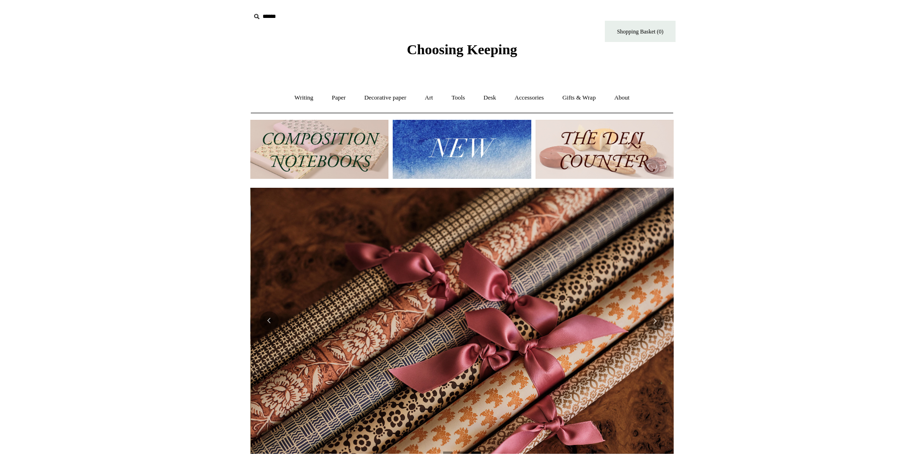
scroll to position [0, 847]
click at [463, 156] on img at bounding box center [462, 149] width 138 height 59
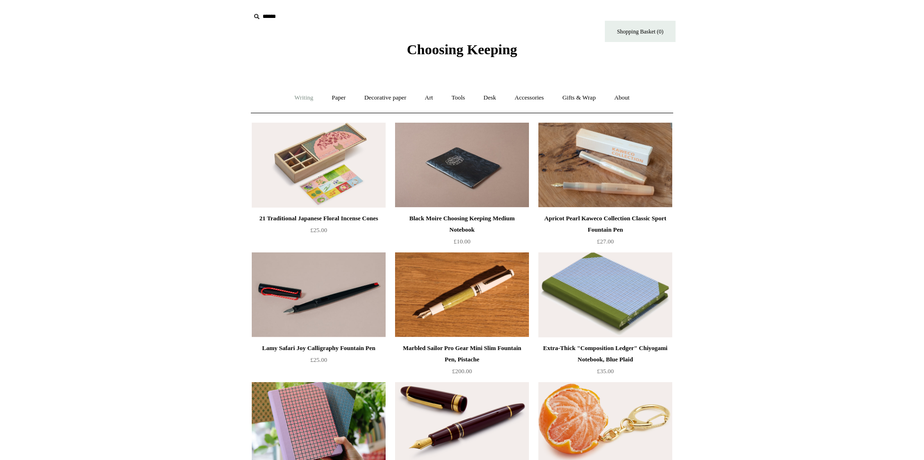
scroll to position [2, 0]
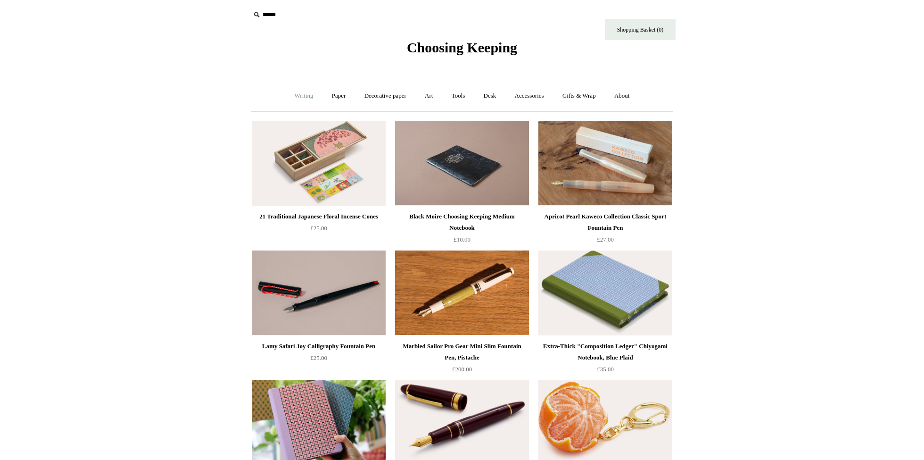
click at [295, 94] on link "Writing +" at bounding box center [304, 95] width 36 height 25
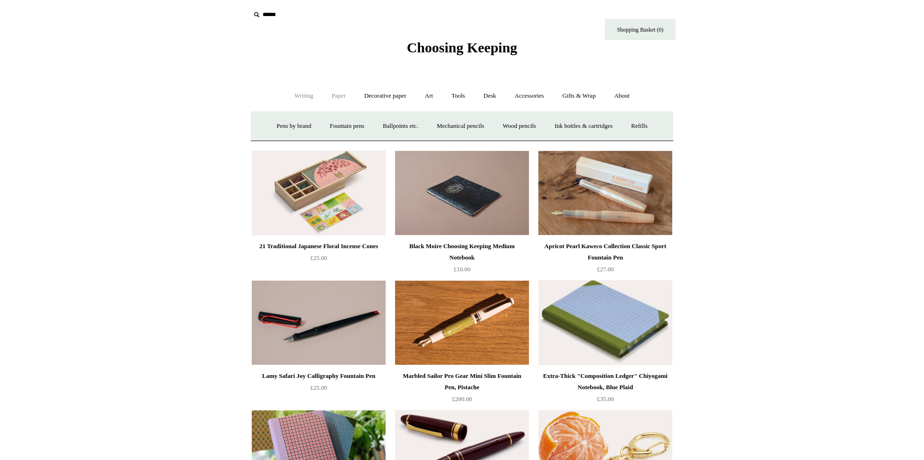
click at [333, 94] on link "Paper +" at bounding box center [338, 95] width 31 height 25
click at [318, 127] on link "Notebooks +" at bounding box center [329, 126] width 43 height 25
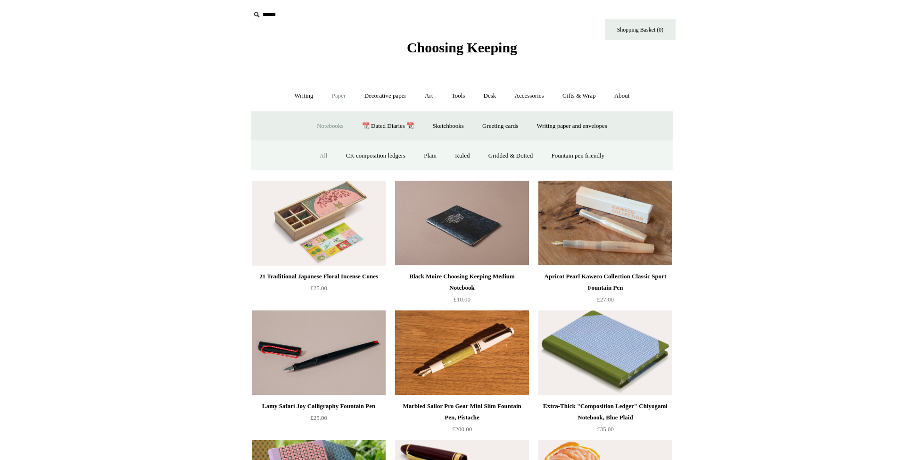
click at [316, 156] on link "All" at bounding box center [323, 155] width 25 height 25
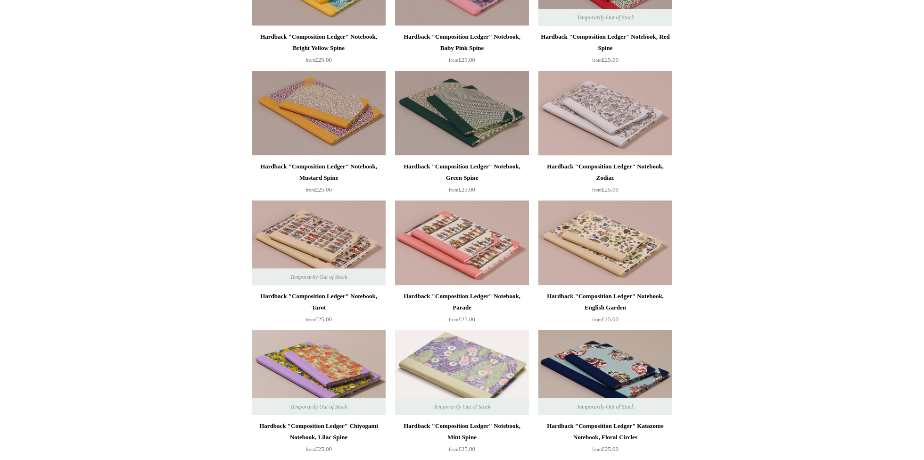
scroll to position [312, 0]
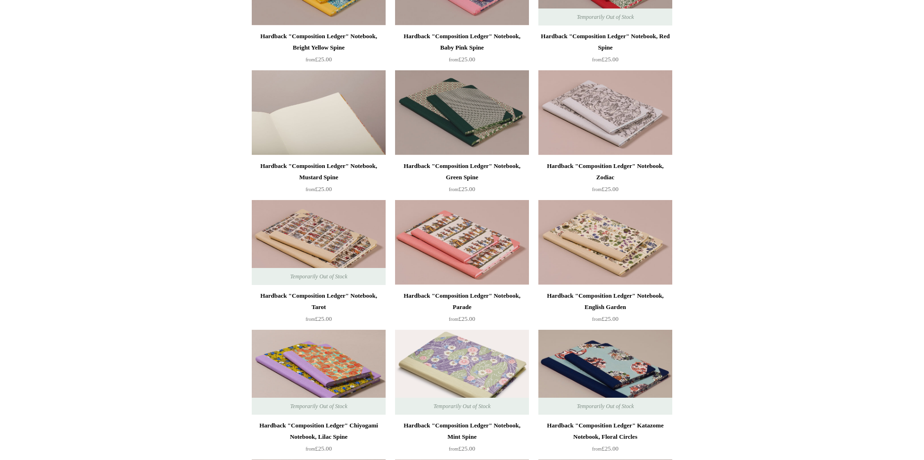
click at [318, 119] on img at bounding box center [319, 112] width 134 height 85
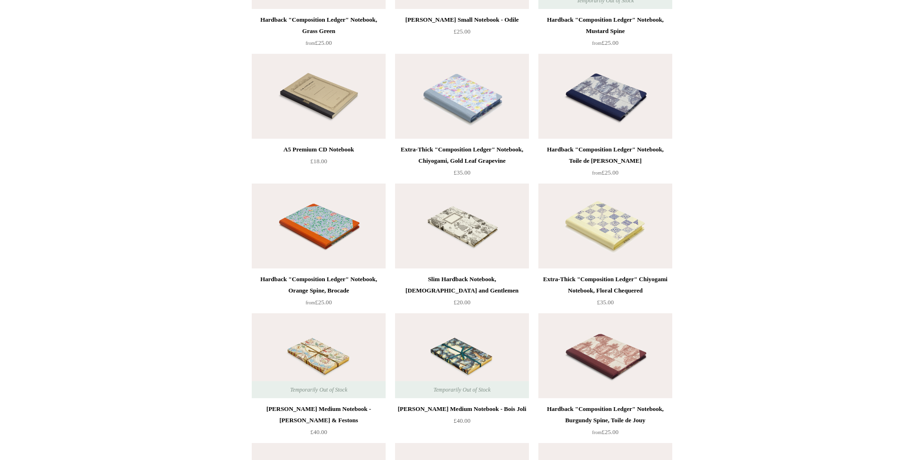
scroll to position [4357, 0]
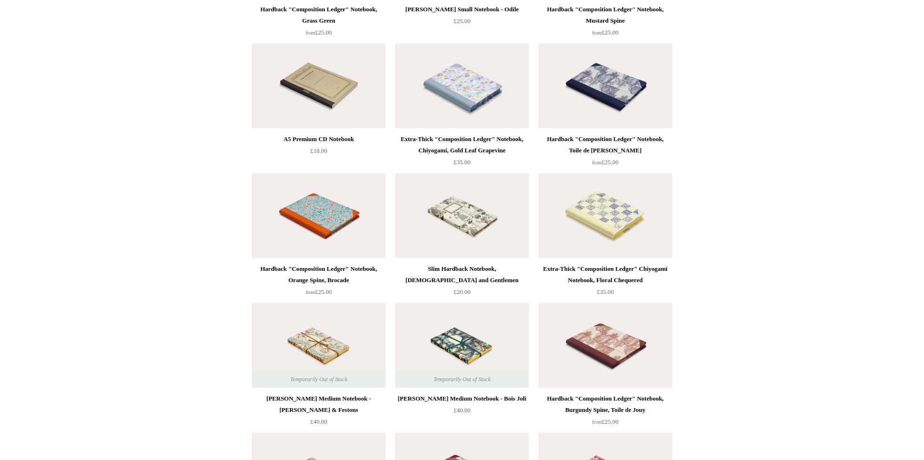
click at [335, 217] on img at bounding box center [319, 215] width 134 height 85
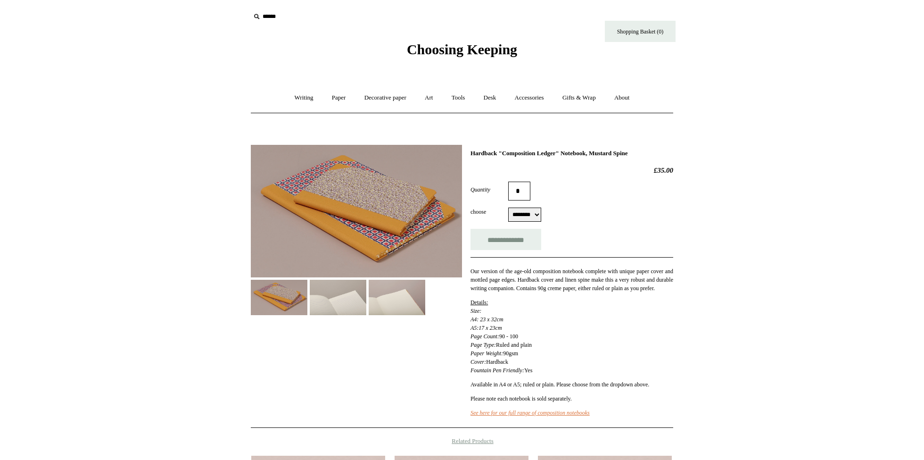
click at [281, 297] on img at bounding box center [279, 297] width 57 height 35
click at [348, 295] on img at bounding box center [338, 297] width 57 height 35
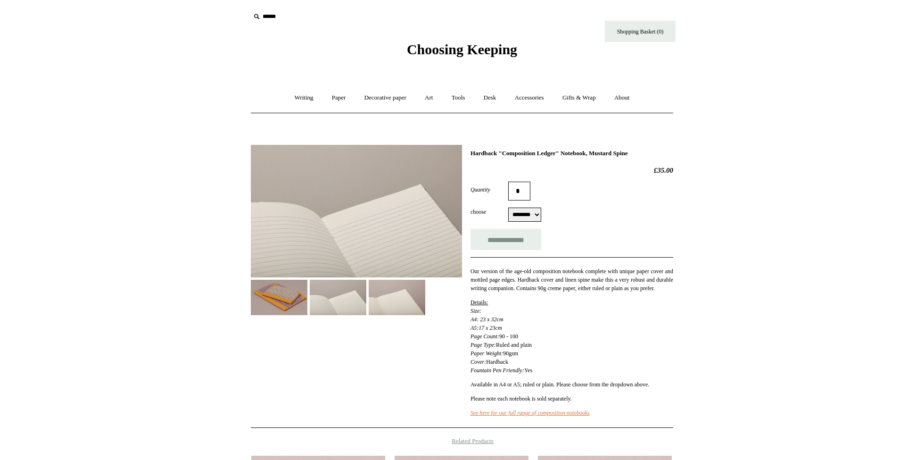
click at [396, 296] on img at bounding box center [397, 297] width 57 height 35
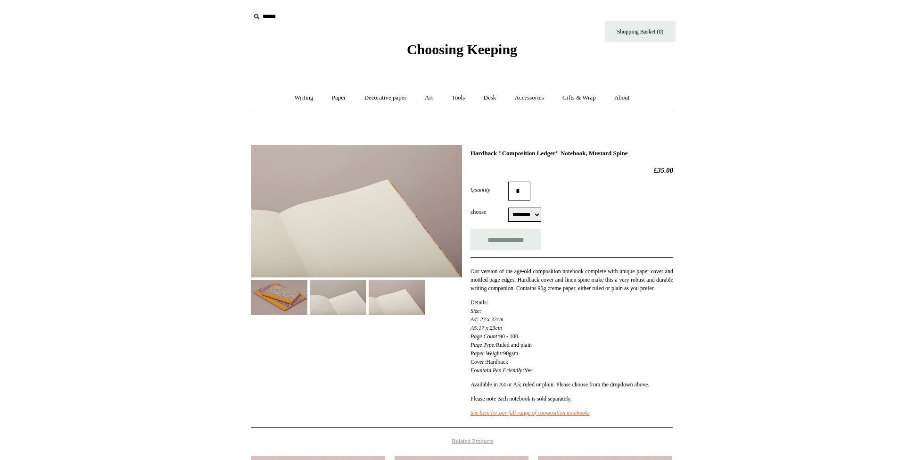
click at [262, 298] on img at bounding box center [279, 297] width 57 height 35
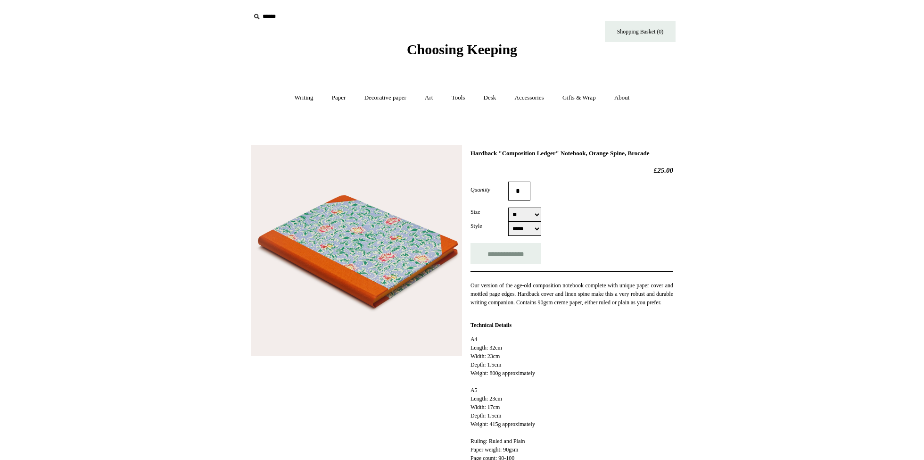
select select "**"
select select "*****"
click at [527, 99] on link "Accessories +" at bounding box center [529, 97] width 46 height 25
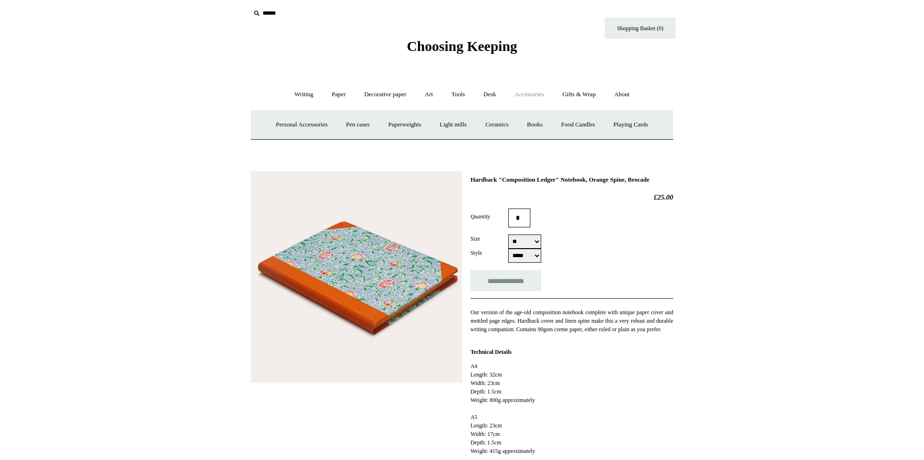
scroll to position [7, 0]
